Goal: Task Accomplishment & Management: Use online tool/utility

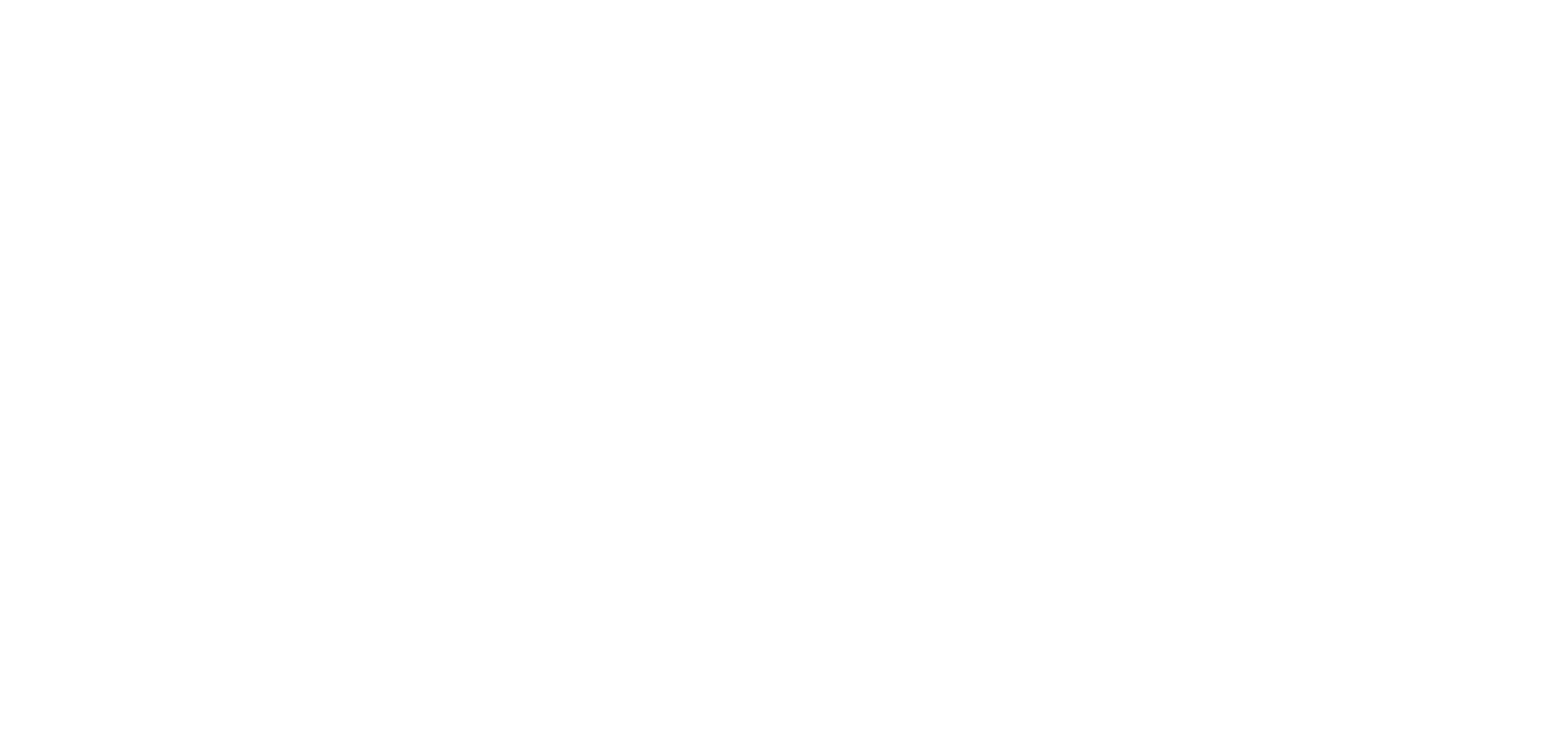
click at [970, 144] on body at bounding box center [784, 372] width 1568 height 744
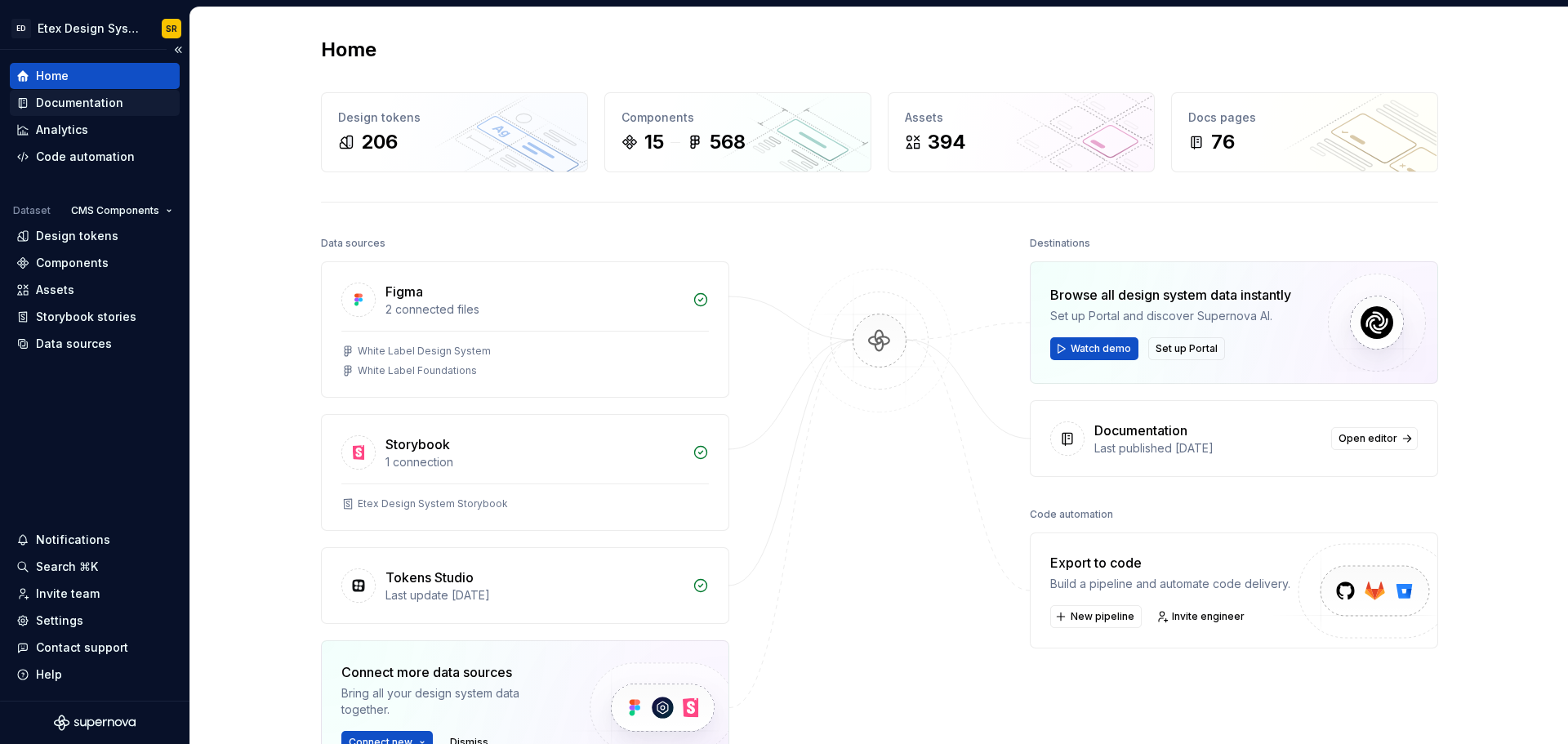
click at [123, 106] on div "Documentation" at bounding box center [94, 103] width 157 height 16
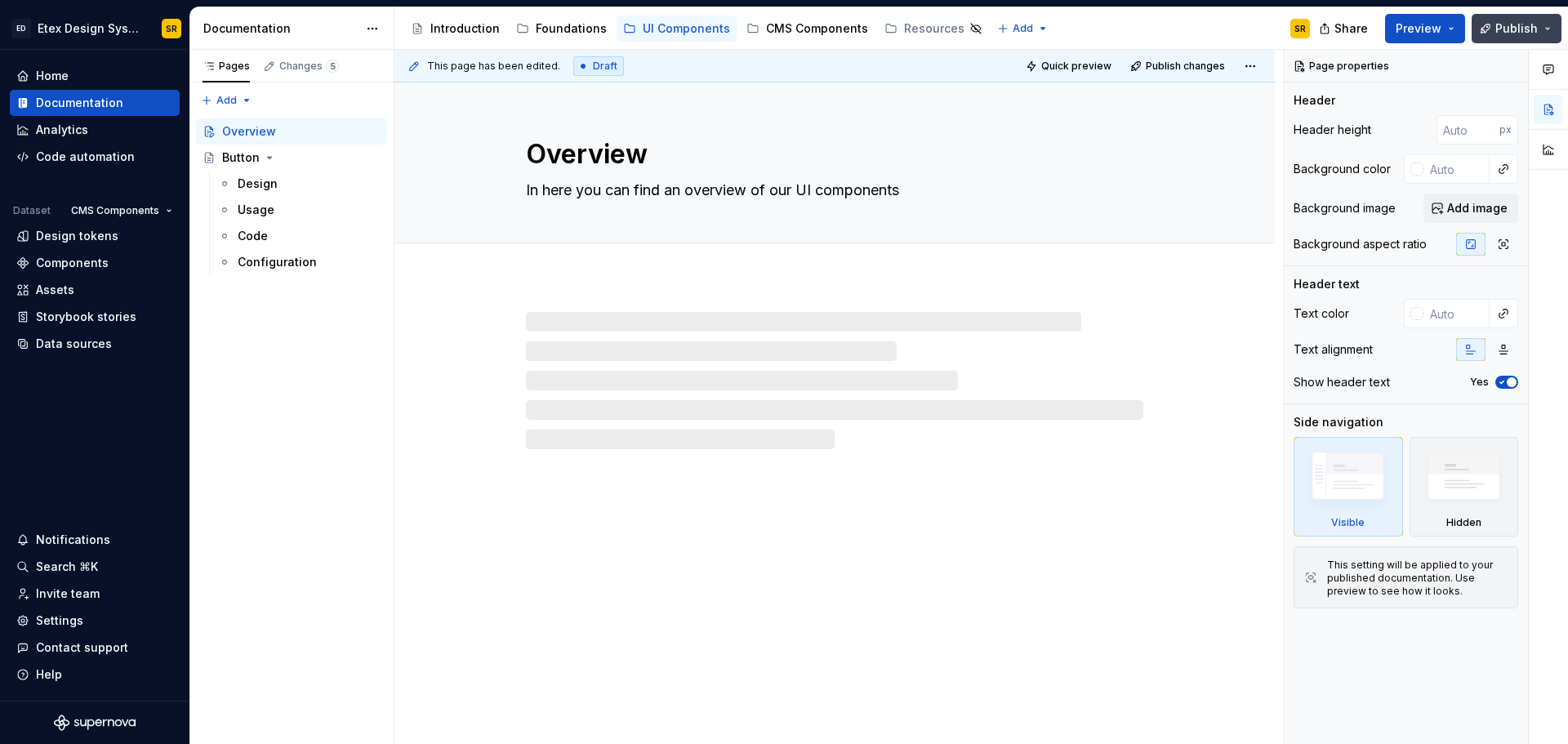
click at [1514, 21] on span "Publish" at bounding box center [1516, 29] width 42 height 16
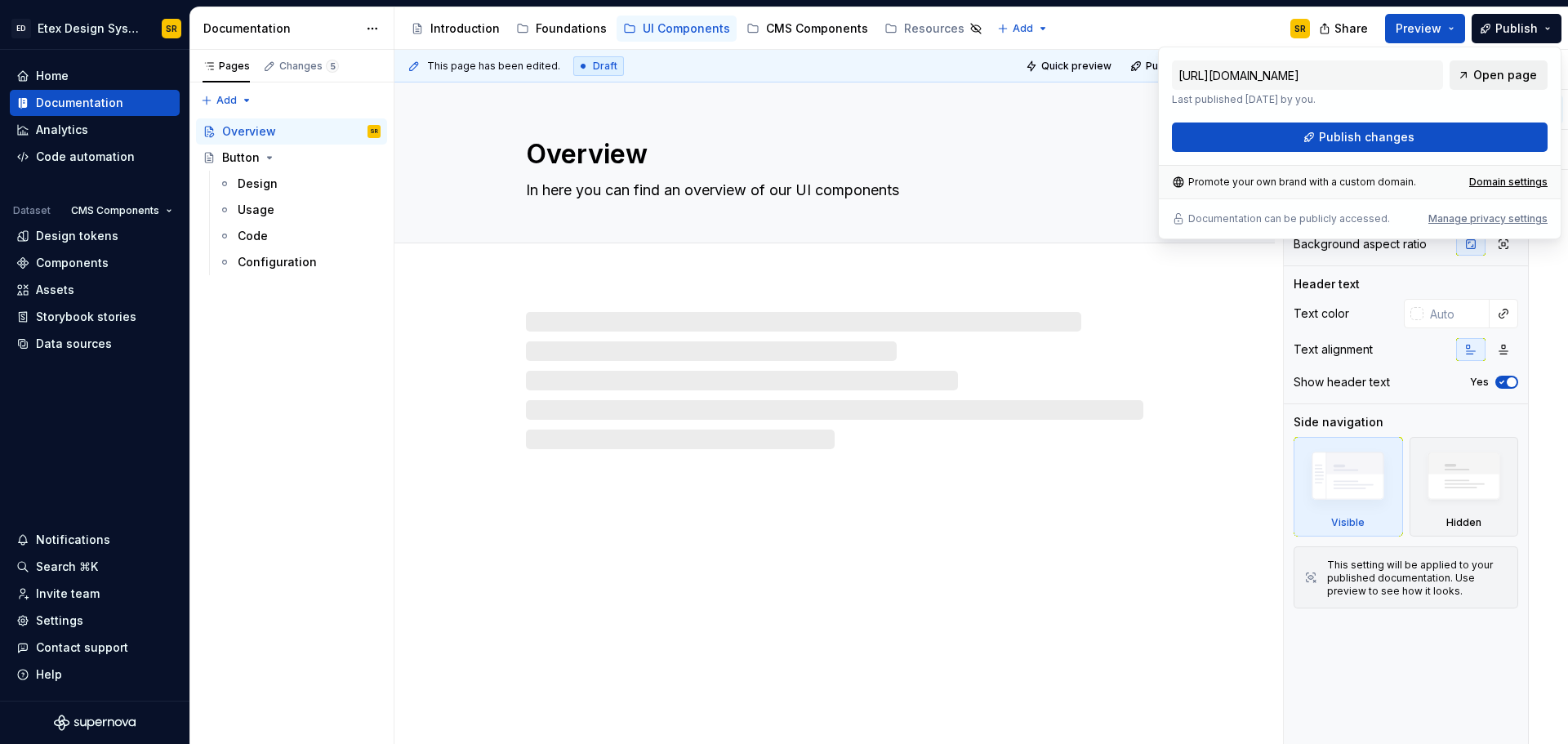
click at [1497, 83] on span "Open page" at bounding box center [1505, 75] width 64 height 16
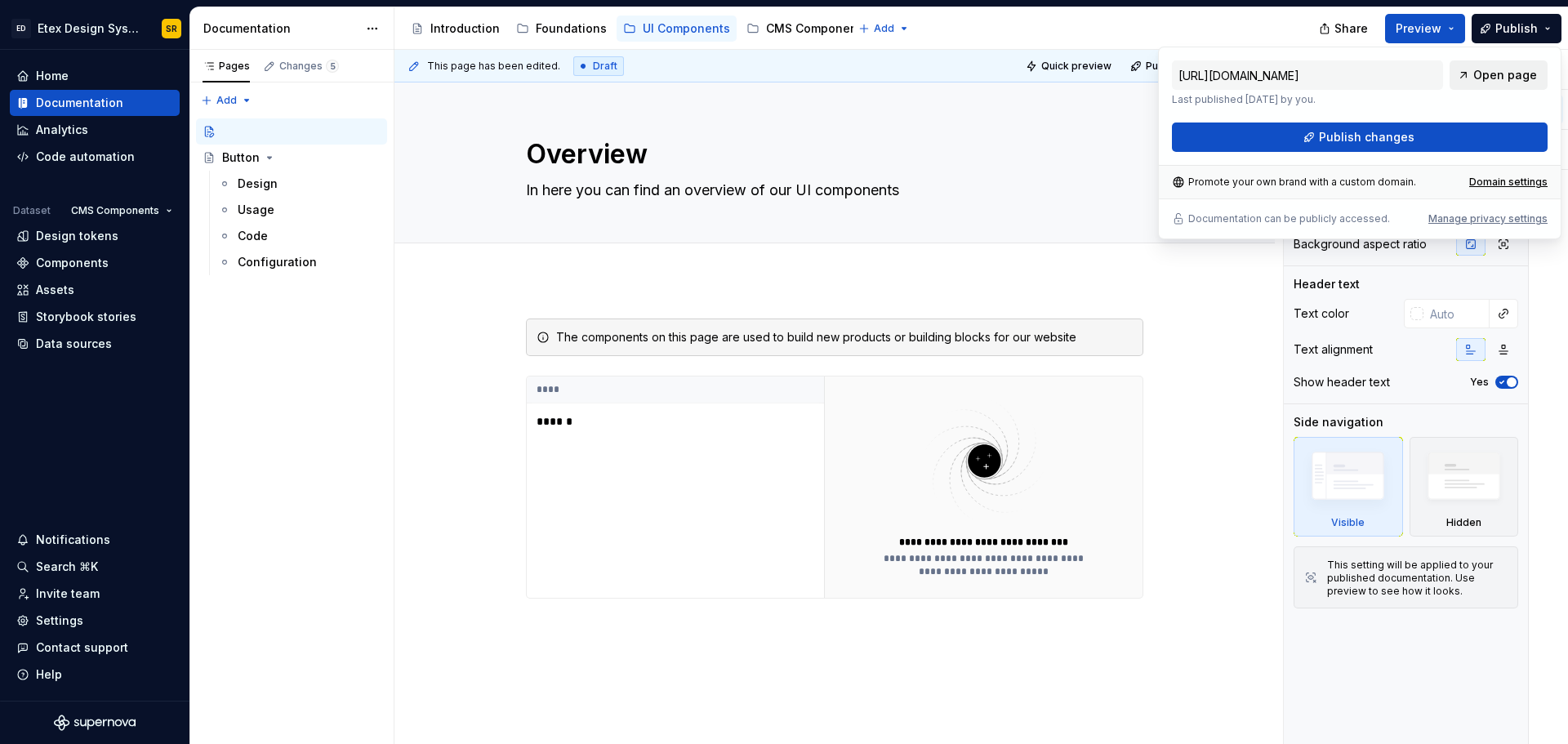
type textarea "*"
